Goal: Task Accomplishment & Management: Use online tool/utility

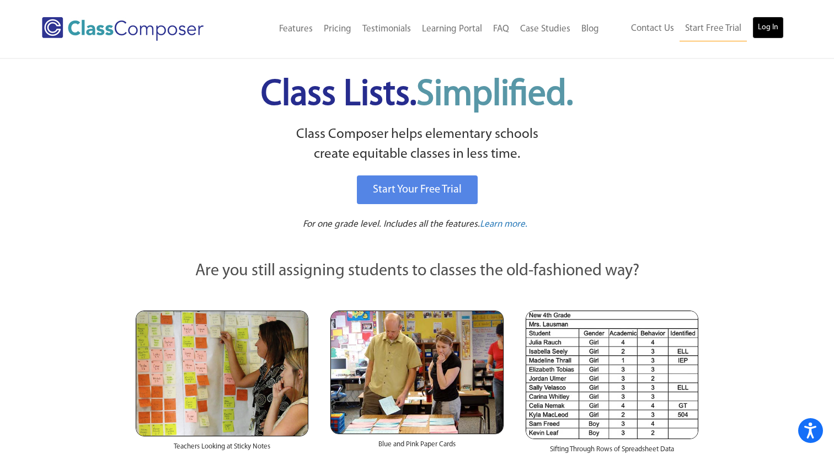
click at [767, 31] on link "Log In" at bounding box center [767, 28] width 31 height 22
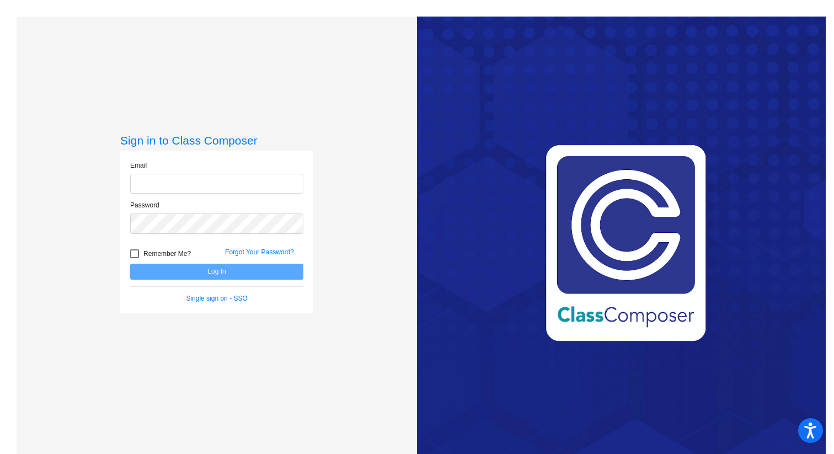
type input "[EMAIL_ADDRESS][DOMAIN_NAME]"
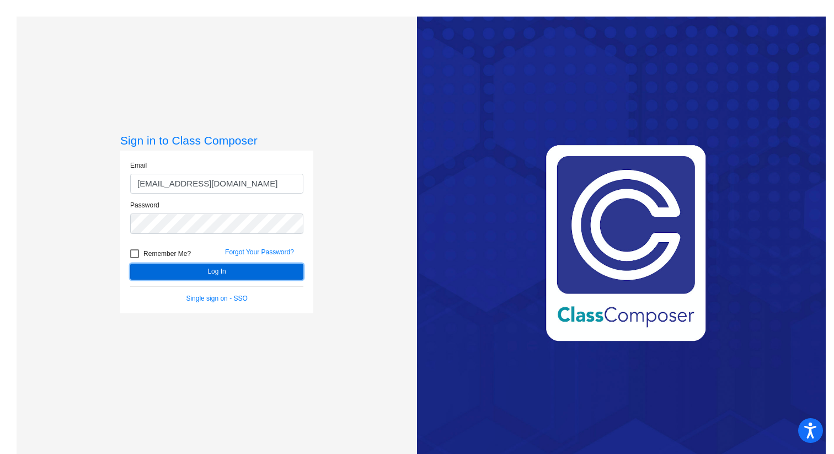
click at [212, 272] on button "Log In" at bounding box center [216, 272] width 173 height 16
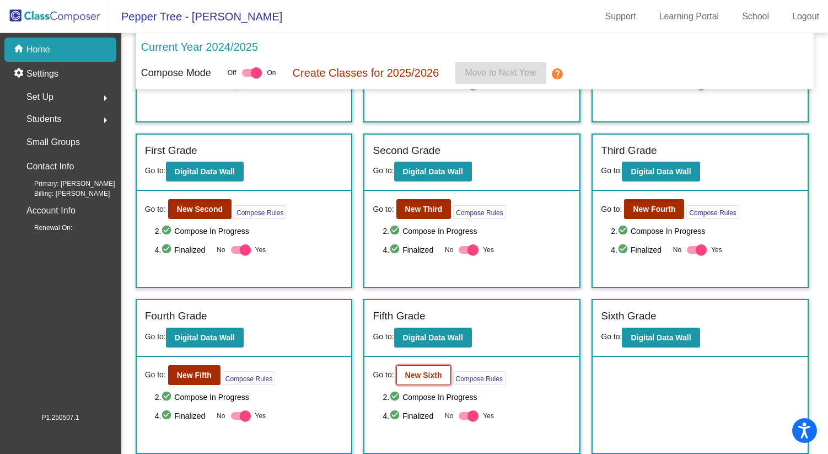
click at [425, 378] on b "New Sixth" at bounding box center [423, 375] width 37 height 9
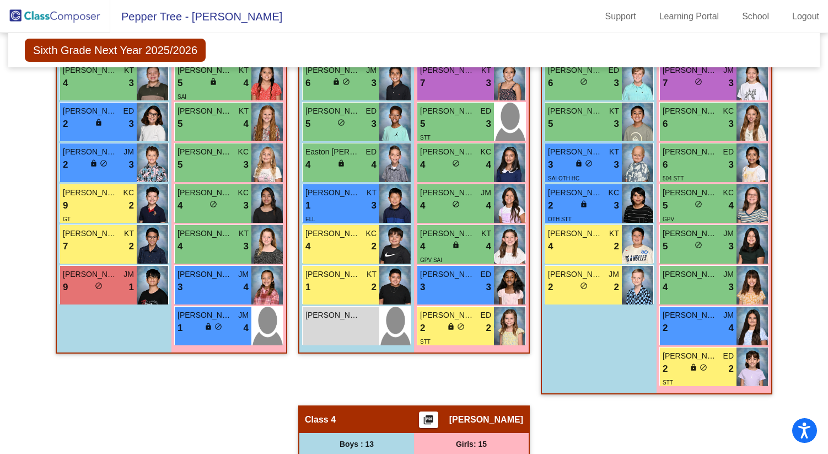
scroll to position [609, 0]
